Goal: Information Seeking & Learning: Learn about a topic

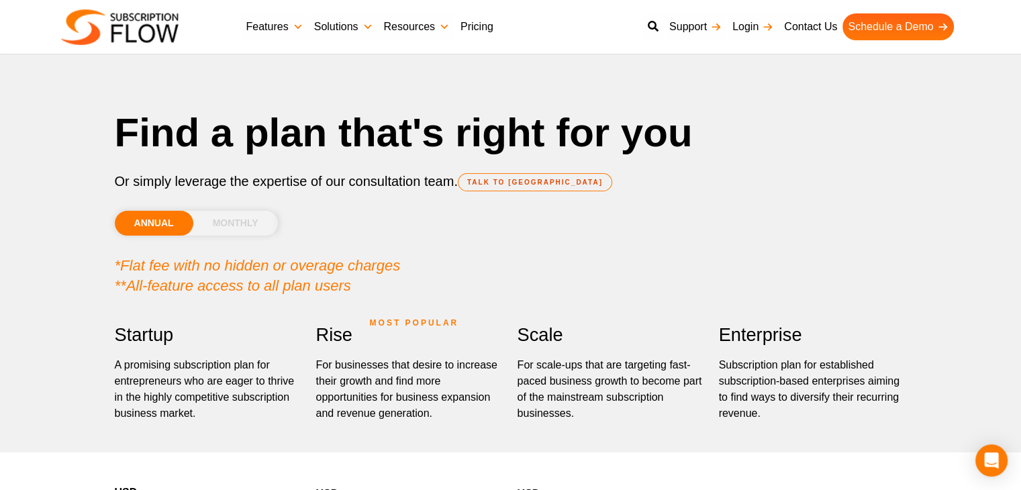
click at [247, 217] on li "MONTHLY" at bounding box center [235, 223] width 85 height 25
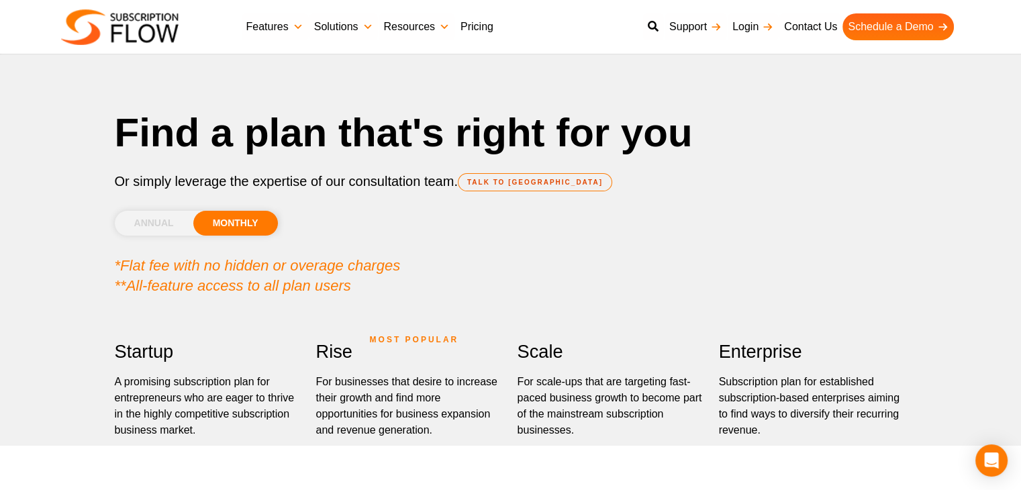
click at [138, 223] on li "ANNUAL" at bounding box center [154, 223] width 79 height 25
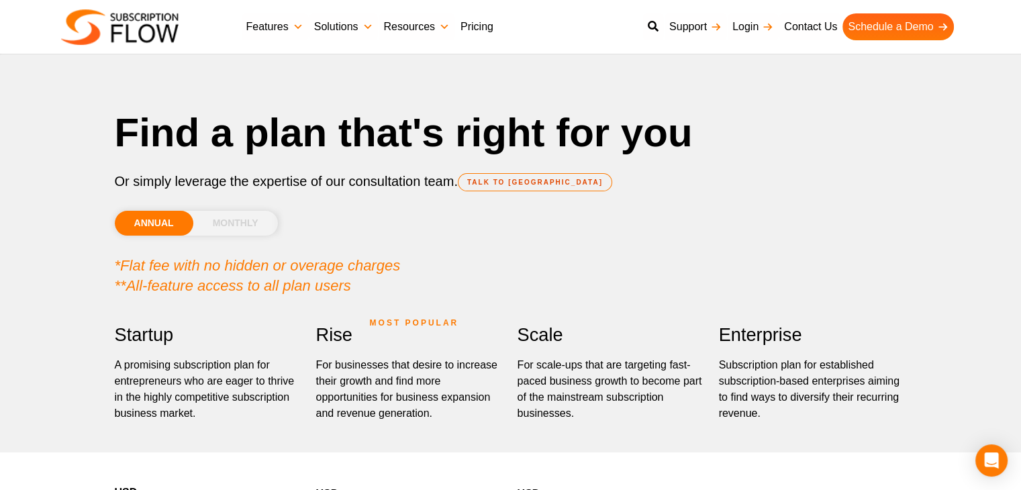
click at [233, 232] on li "MONTHLY" at bounding box center [235, 223] width 85 height 25
